Goal: Task Accomplishment & Management: Manage account settings

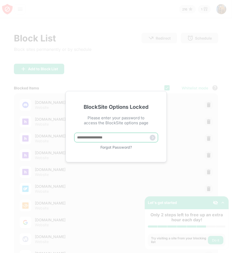
click at [94, 138] on input "text" at bounding box center [116, 138] width 84 height 10
type input "******"
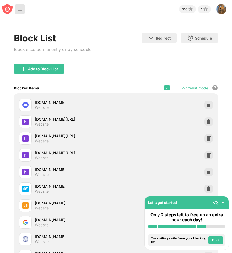
click at [17, 9] on div at bounding box center [20, 9] width 10 height 10
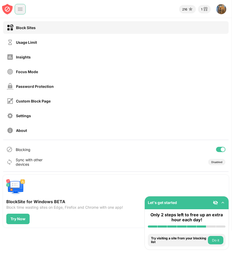
click at [219, 148] on div at bounding box center [220, 149] width 9 height 5
